Goal: Information Seeking & Learning: Learn about a topic

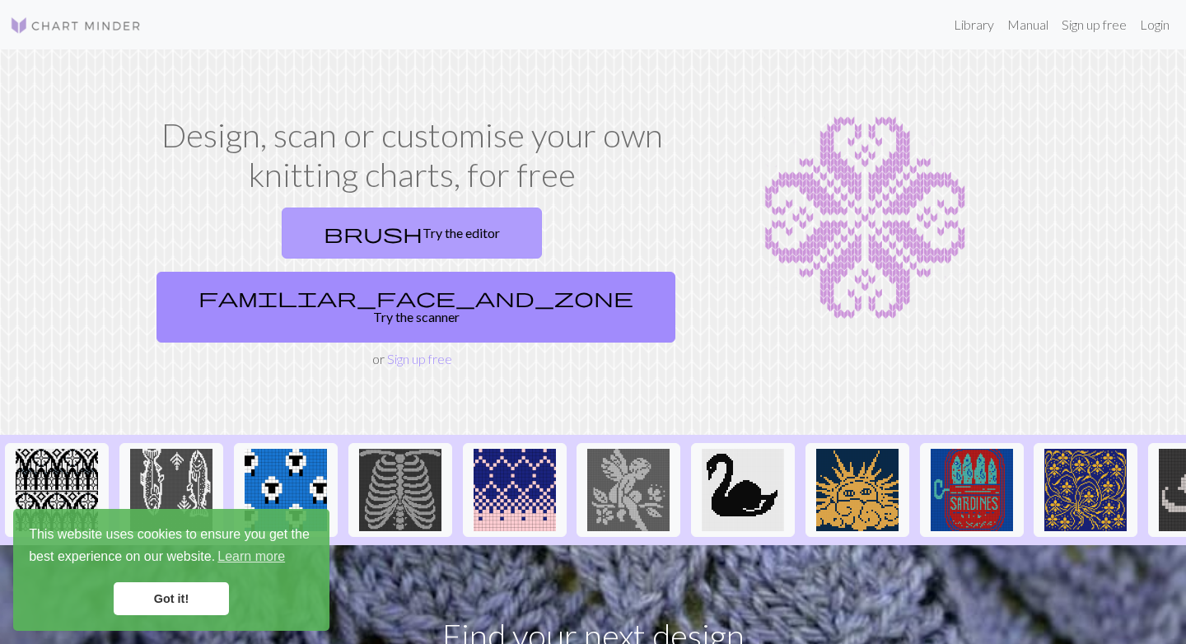
click at [318, 224] on link "brush Try the editor" at bounding box center [412, 233] width 260 height 51
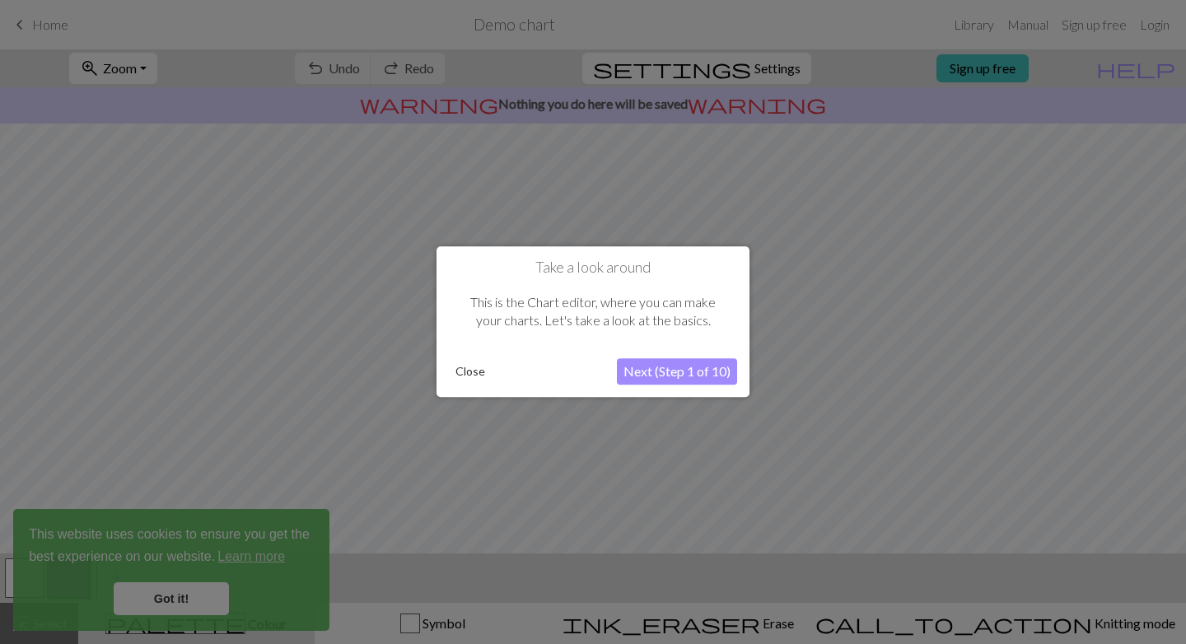
click at [476, 383] on button "Close" at bounding box center [470, 372] width 43 height 25
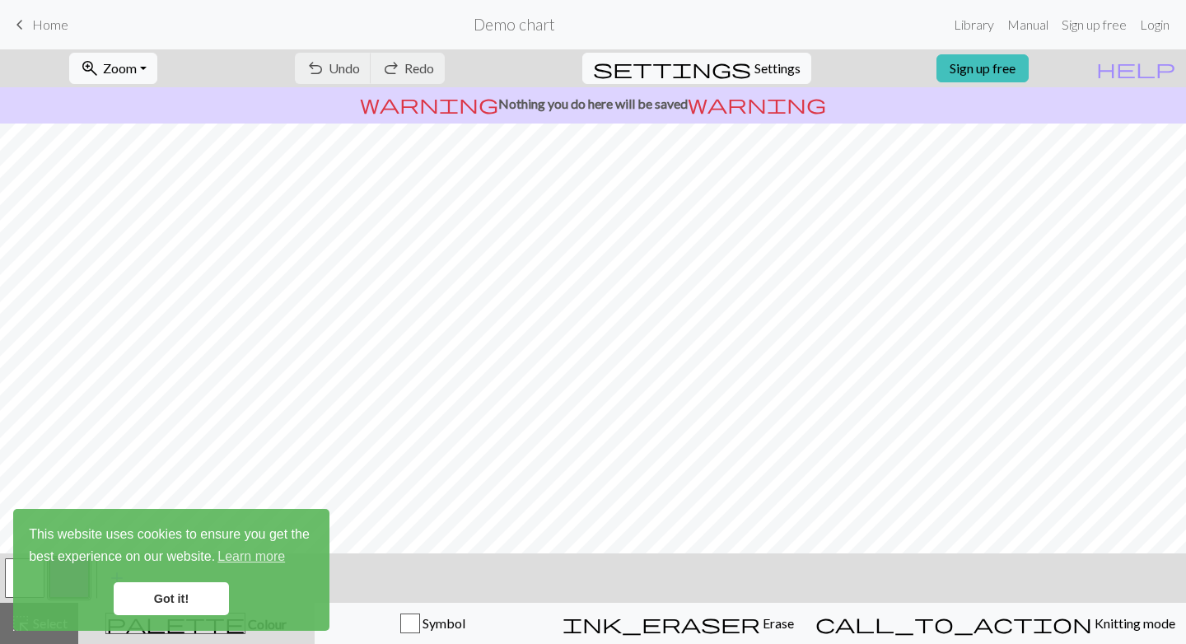
click at [46, 13] on link "keyboard_arrow_left Home" at bounding box center [39, 25] width 58 height 28
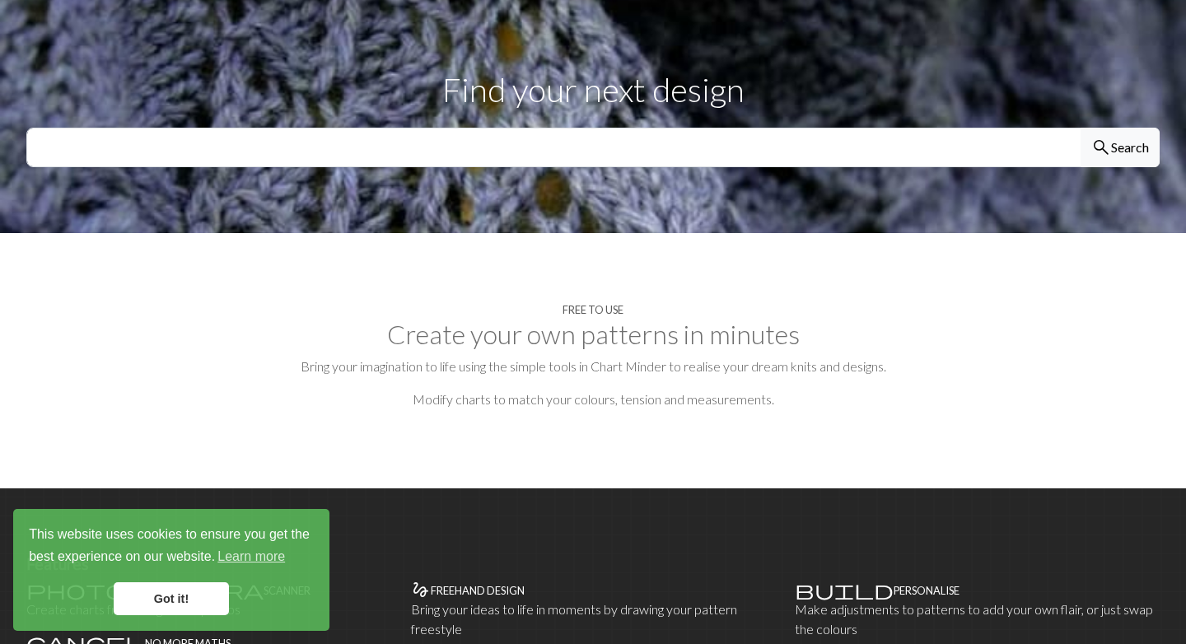
scroll to position [535, 0]
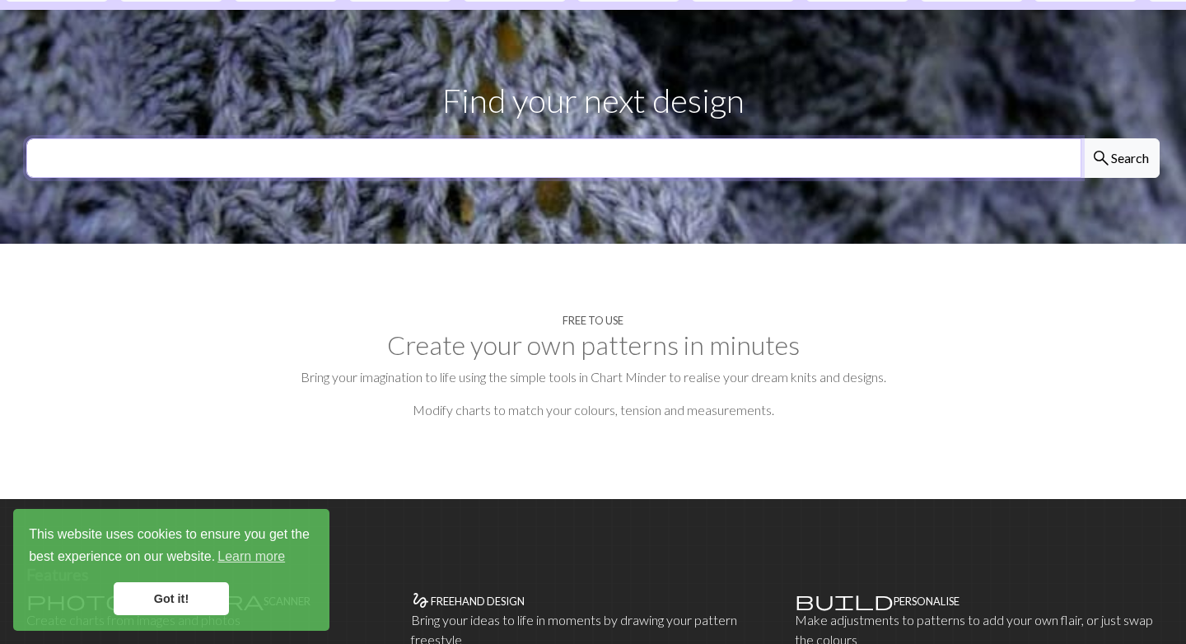
click at [451, 138] on input "text" at bounding box center [553, 158] width 1055 height 40
type input "crochet"
click at [1081, 138] on button "search Search" at bounding box center [1120, 158] width 79 height 40
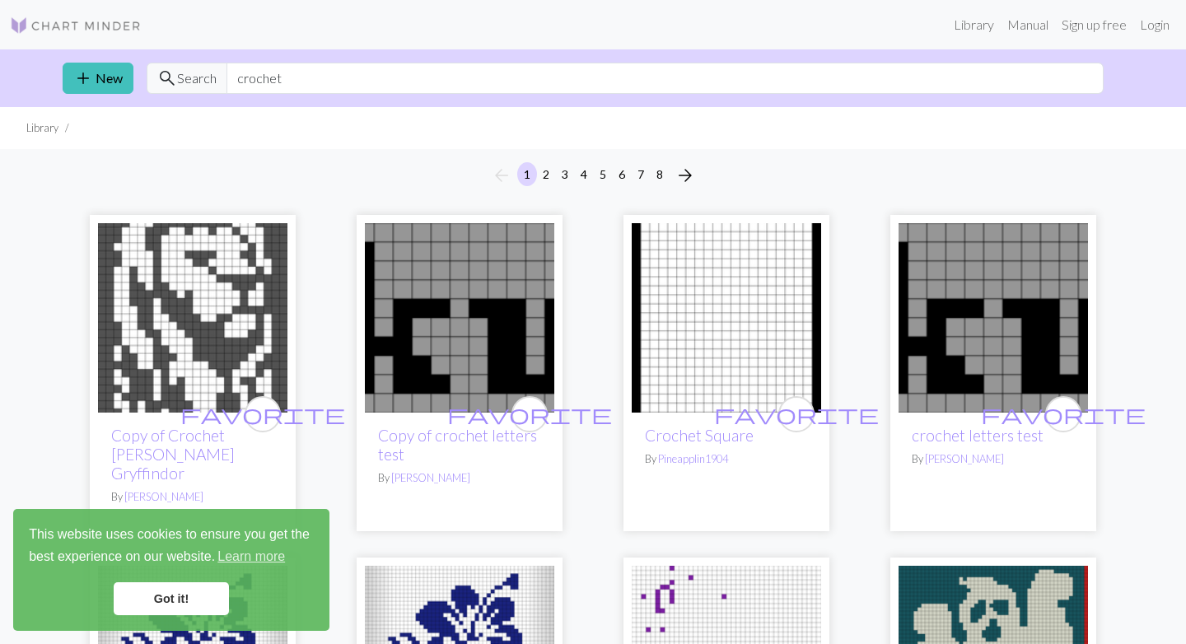
click at [470, 173] on div "arrow_back 1 2 3 4 5 6 7 8 arrow_forward" at bounding box center [593, 175] width 1186 height 53
click at [655, 317] on img at bounding box center [726, 317] width 189 height 189
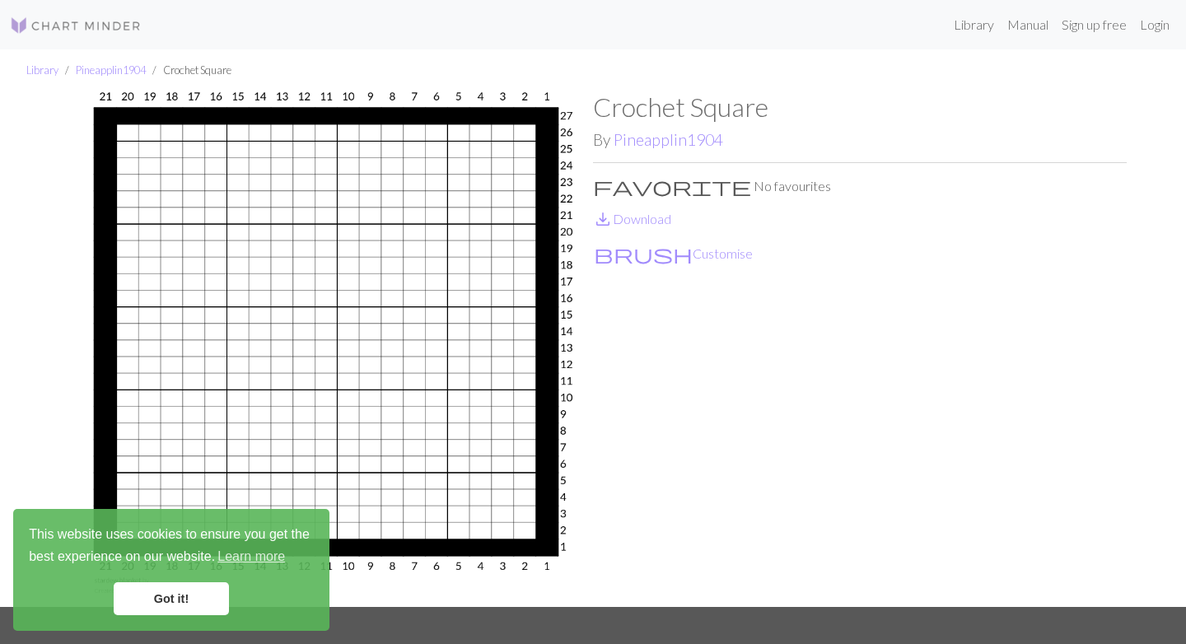
click at [518, 142] on img at bounding box center [326, 349] width 534 height 516
